Goal: Find specific page/section: Find specific page/section

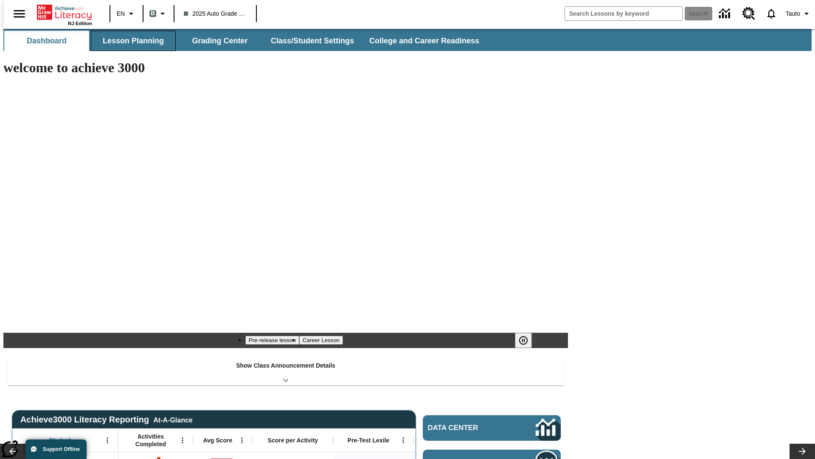
click at [130, 41] on button "Lesson Planning" at bounding box center [133, 41] width 85 height 20
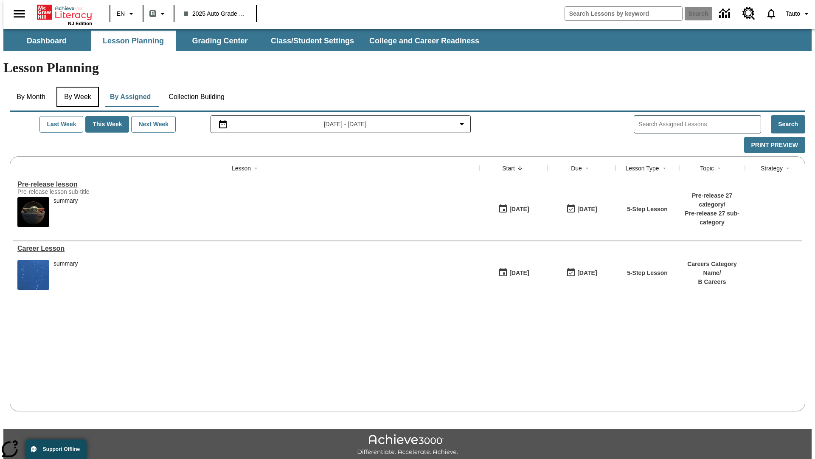
click at [76, 87] on button "By Week" at bounding box center [77, 97] width 42 height 20
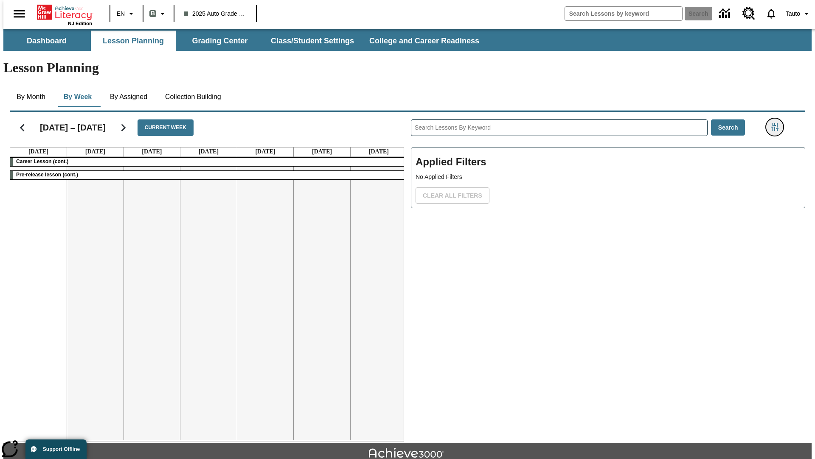
click at [777, 123] on icon "Filters Side menu" at bounding box center [775, 127] width 8 height 8
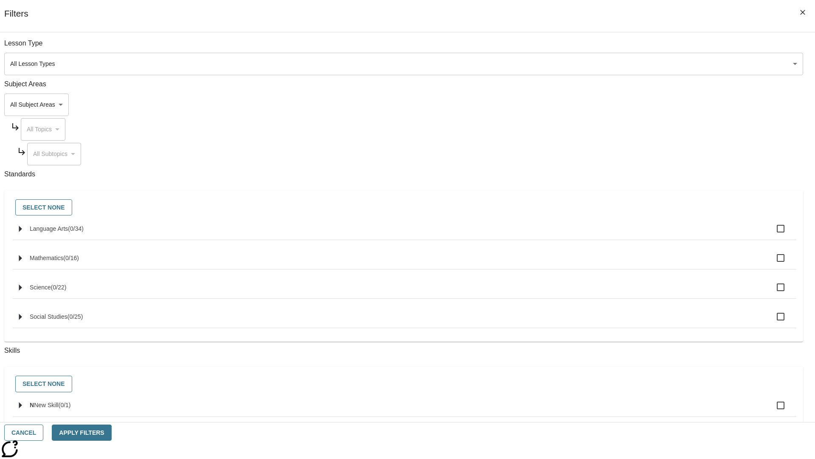
click at [611, 64] on body "Skip to main content NJ Edition EN B 2025 Auto Grade 1 B Search 0 Tauto Dashboa…" at bounding box center [407, 263] width 808 height 468
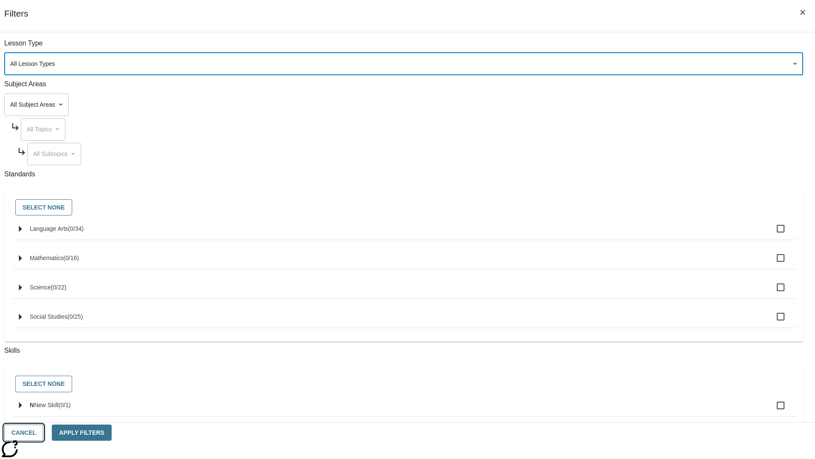
click at [43, 432] on button "Cancel" at bounding box center [23, 432] width 39 height 17
click at [61, 11] on icon "Home" at bounding box center [65, 12] width 56 height 17
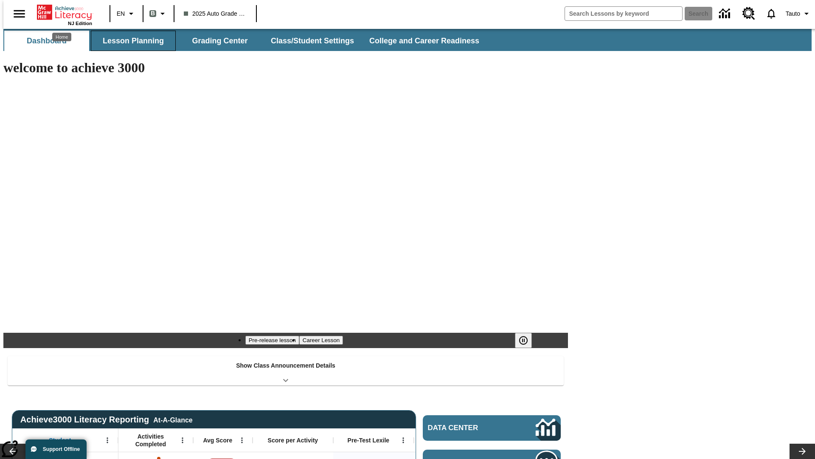
click at [130, 41] on button "Lesson Planning" at bounding box center [133, 41] width 85 height 20
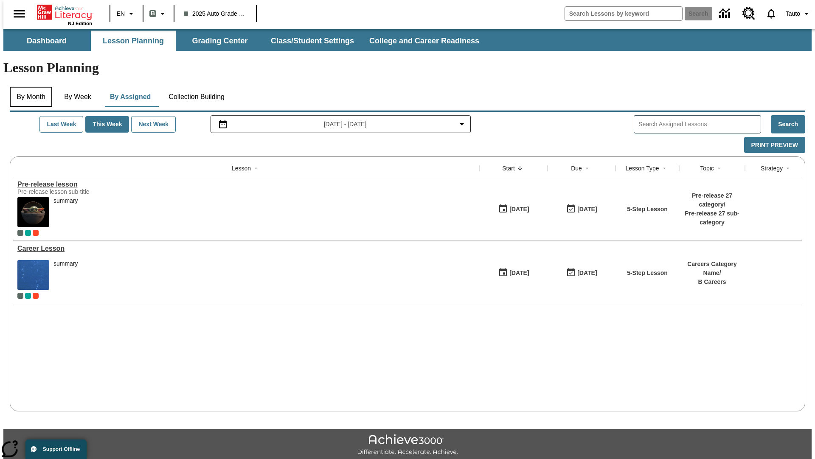
click at [28, 87] on button "By Month" at bounding box center [31, 97] width 42 height 20
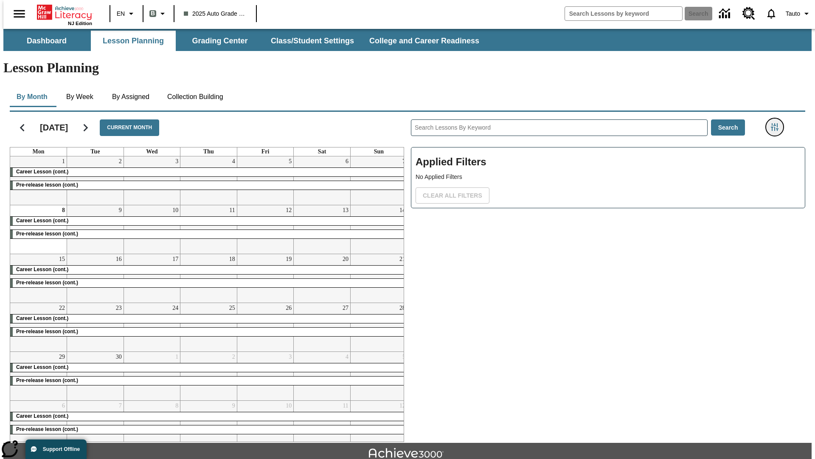
click at [777, 123] on icon "Filters Side menu" at bounding box center [775, 127] width 8 height 8
